Goal: Task Accomplishment & Management: Use online tool/utility

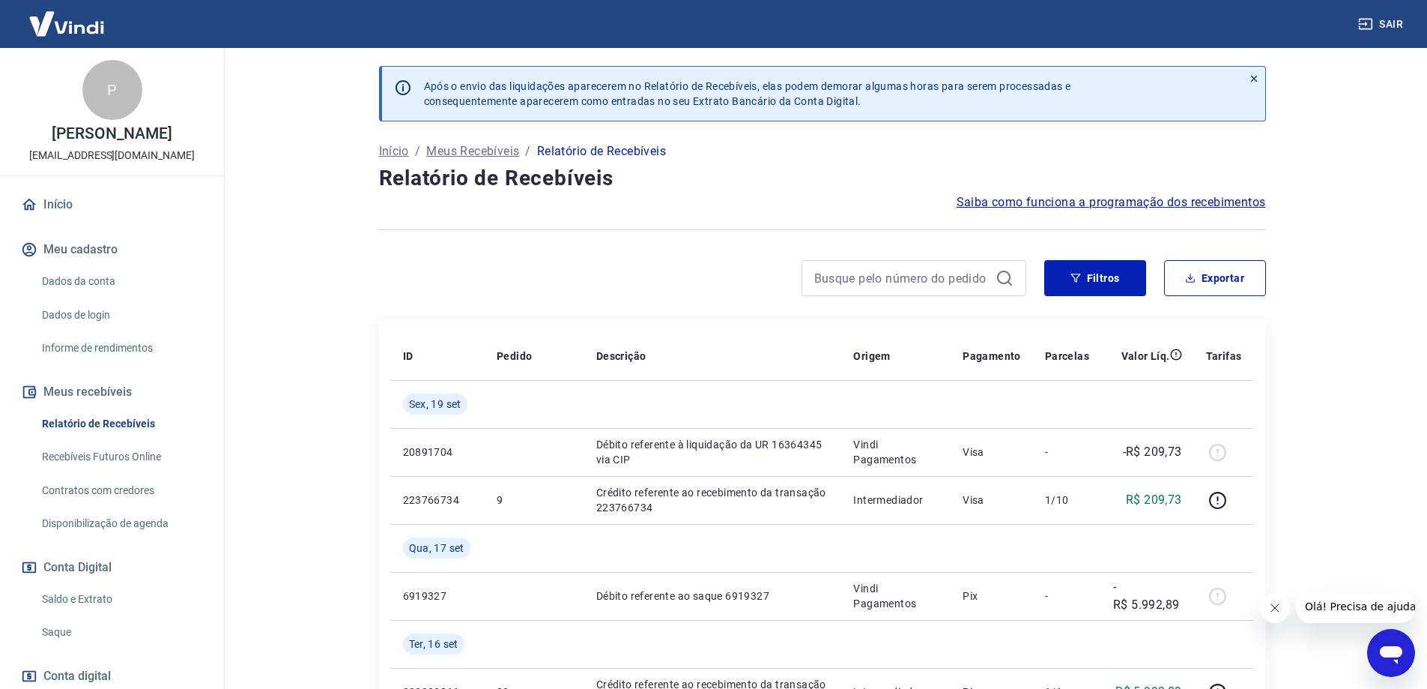
click at [92, 456] on link "Recebíveis Futuros Online" at bounding box center [121, 456] width 170 height 31
